Goal: Find specific page/section: Find specific page/section

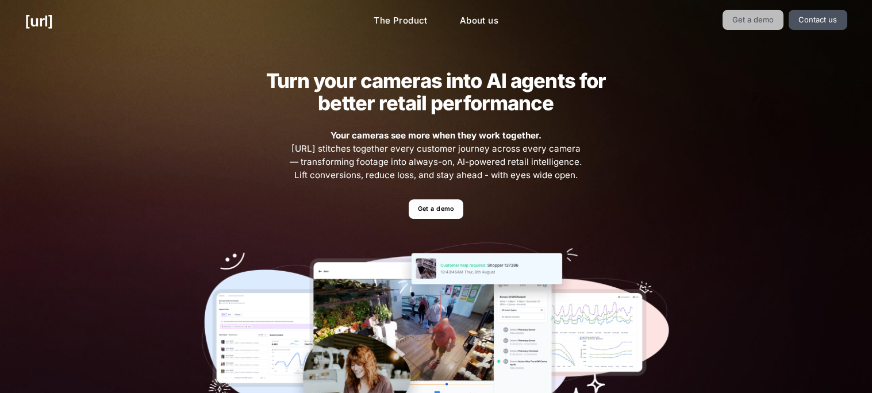
click at [741, 14] on link "Get a demo" at bounding box center [752, 20] width 61 height 20
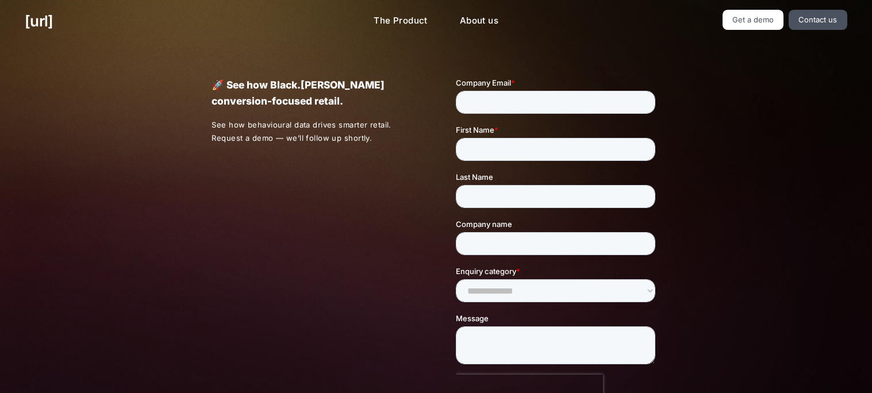
scroll to position [306, 0]
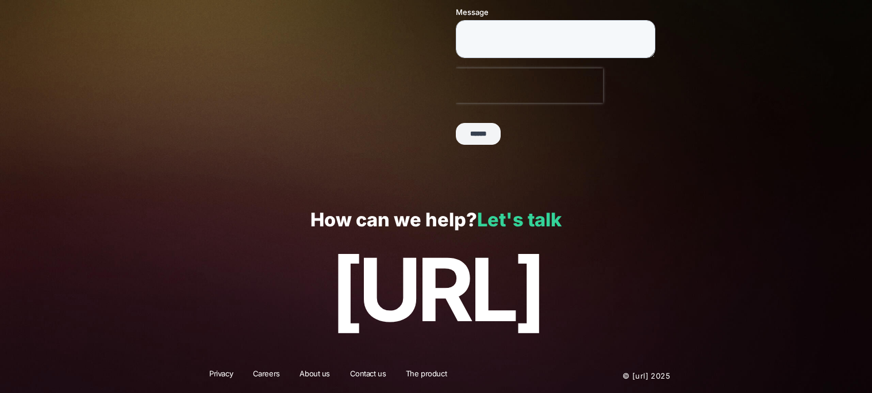
click at [514, 228] on link "Let's talk" at bounding box center [519, 220] width 84 height 22
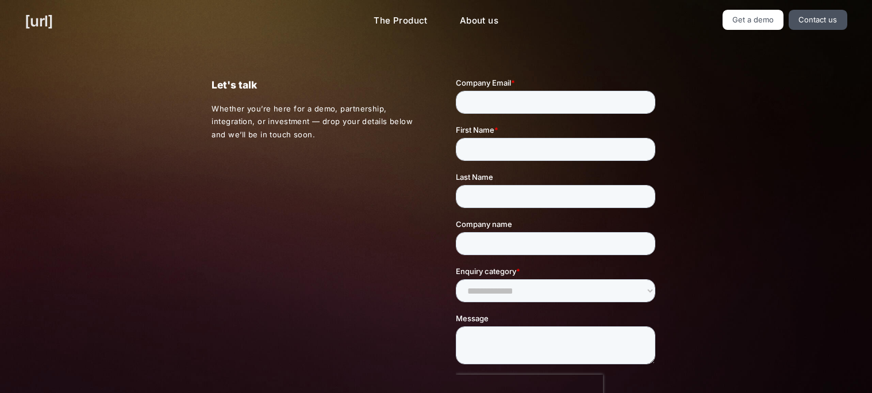
click at [51, 29] on link "[URL]" at bounding box center [39, 21] width 28 height 22
